Goal: Check status: Check status

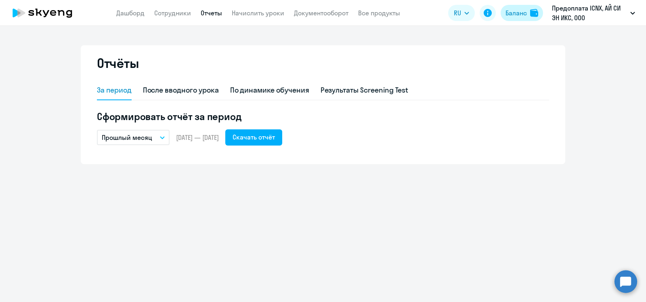
click at [519, 11] on div "Баланс" at bounding box center [516, 13] width 21 height 10
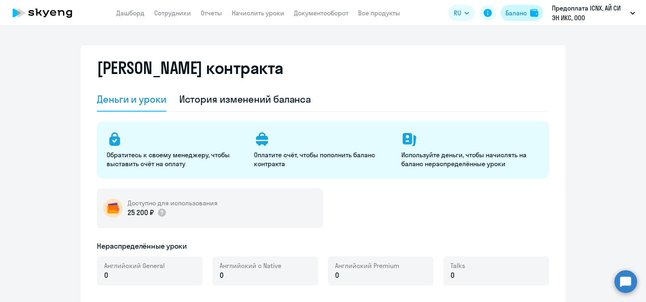
select select "english_adult_not_native_speaker"
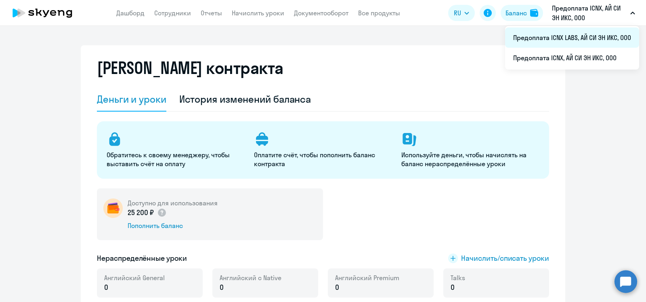
click at [577, 34] on li "Предоплата ICNX LABS, АЙ СИ ЭН ИКС, ООО" at bounding box center [572, 37] width 134 height 20
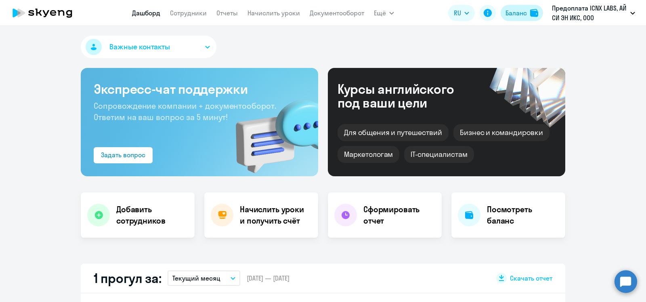
click at [528, 11] on button "Баланс" at bounding box center [522, 13] width 42 height 16
select select "english_adult_not_native_speaker"
